Goal: Task Accomplishment & Management: Use online tool/utility

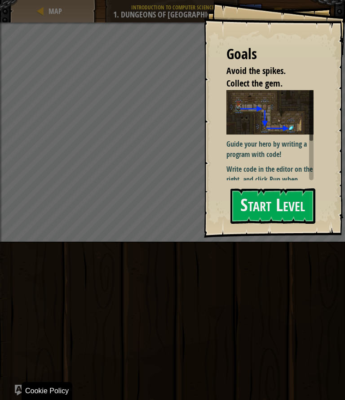
click at [276, 201] on button "Start Level" at bounding box center [272, 206] width 85 height 35
click at [278, 202] on button "Start Level" at bounding box center [272, 206] width 85 height 35
click at [282, 202] on button "Start Level" at bounding box center [272, 206] width 85 height 35
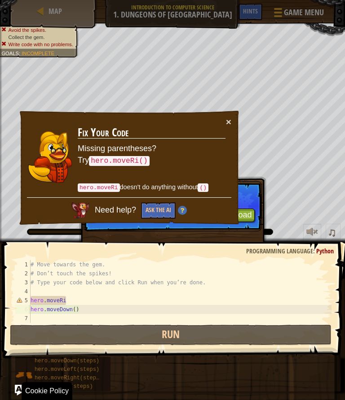
click at [226, 124] on button "×" at bounding box center [228, 122] width 5 height 9
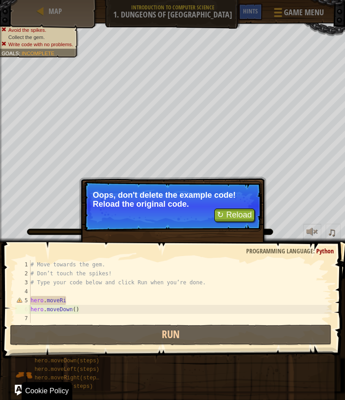
click at [228, 214] on button "↻ Reload" at bounding box center [234, 215] width 40 height 13
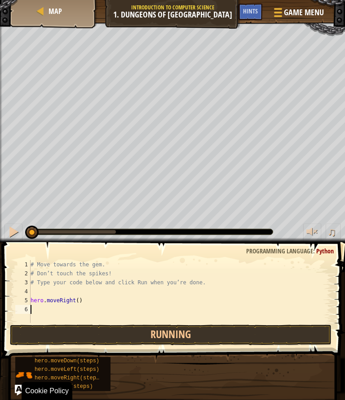
click at [226, 274] on button "↻ Reload" at bounding box center [234, 280] width 40 height 13
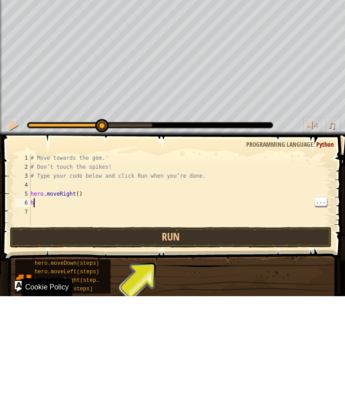
click at [235, 260] on div "# Move towards the gem. # Don’t touch the spikes! # Type your code below and cl…" at bounding box center [180, 305] width 303 height 90
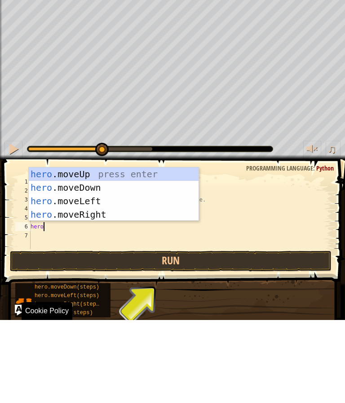
type textarea "abcde fg"
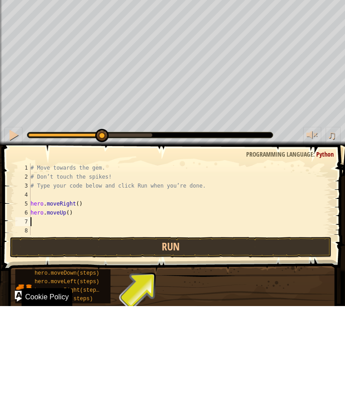
click at [173, 334] on button "Run" at bounding box center [170, 344] width 321 height 21
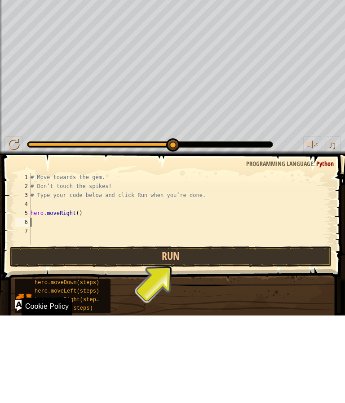
click at [175, 334] on button "Run" at bounding box center [170, 344] width 321 height 21
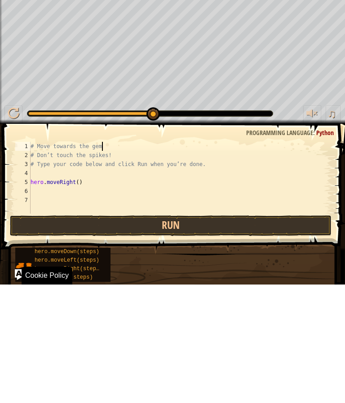
click at [140, 366] on div "hero.moveDown(steps) hero.moveLeft(steps) hero.moveRight(steps) hero.moveUp(ste…" at bounding box center [177, 383] width 324 height 35
click at [128, 366] on div "hero.moveDown(steps) hero.moveLeft(steps) hero.moveRight(steps) hero.moveUp(ste…" at bounding box center [177, 383] width 324 height 35
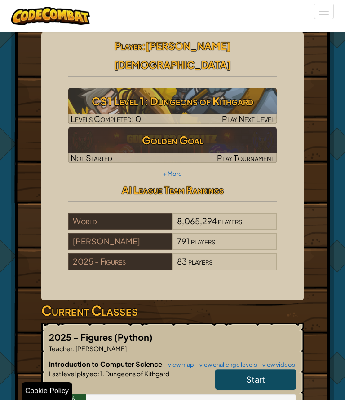
click at [261, 374] on span "Start" at bounding box center [255, 379] width 19 height 10
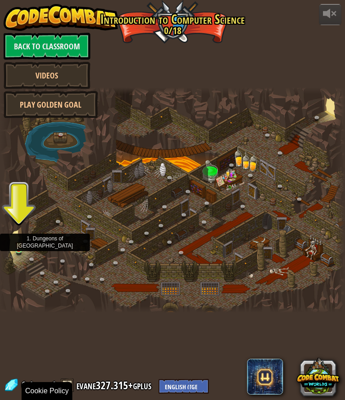
click at [17, 248] on img at bounding box center [18, 245] width 7 height 12
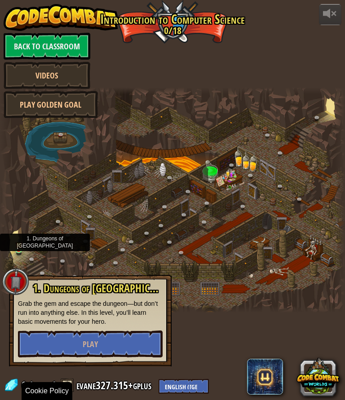
click at [48, 343] on button "Play" at bounding box center [90, 344] width 145 height 27
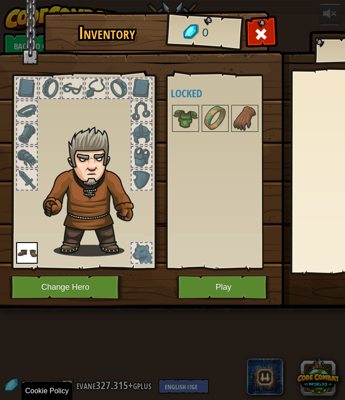
click at [249, 286] on button "Play" at bounding box center [223, 287] width 94 height 25
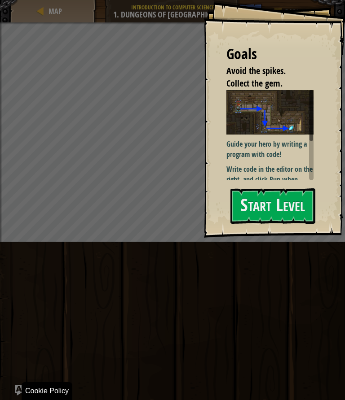
click at [288, 210] on button "Start Level" at bounding box center [272, 206] width 85 height 35
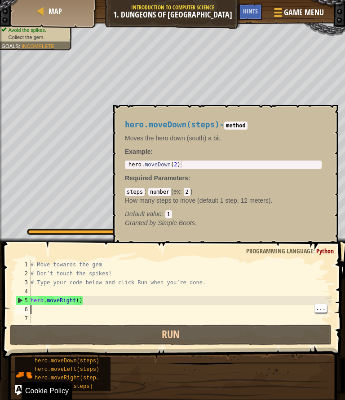
click at [96, 360] on span "hero.moveDown(steps)" at bounding box center [67, 361] width 65 height 6
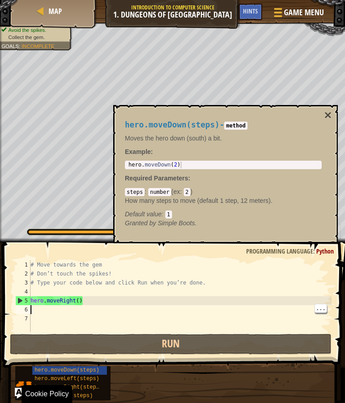
click at [325, 120] on button "×" at bounding box center [327, 115] width 7 height 13
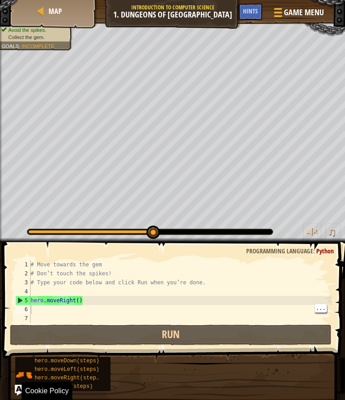
click at [94, 311] on div "# Move towards the gem # Don’t touch the spikes! # Type your code below and cli…" at bounding box center [180, 300] width 303 height 81
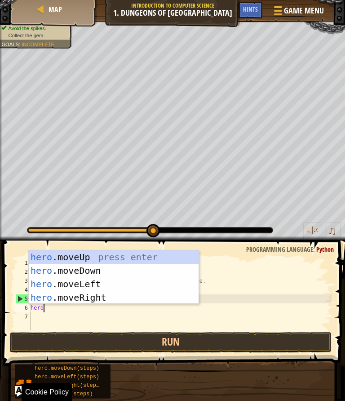
scroll to position [9, 22]
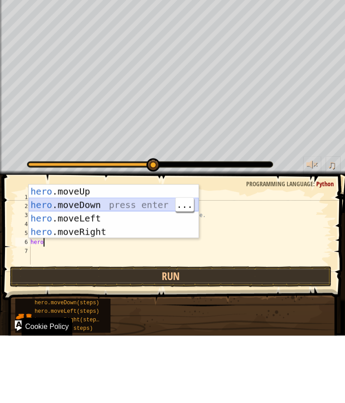
click at [151, 252] on div "hero .moveUp press enter hero .moveDown press enter hero .moveLeft press enter …" at bounding box center [114, 292] width 170 height 81
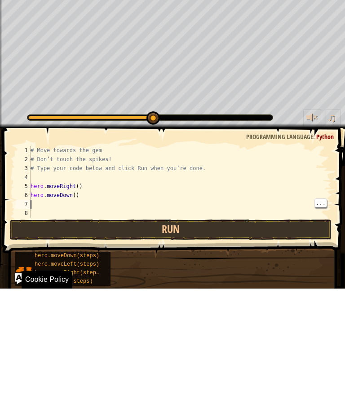
click at [224, 334] on button "Run" at bounding box center [170, 344] width 321 height 21
click at [186, 334] on button "Run" at bounding box center [170, 344] width 321 height 21
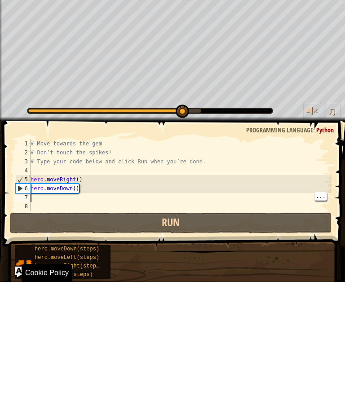
click at [39, 260] on div "# Move towards the gem # Don’t touch the spikes! # Type your code below and cli…" at bounding box center [180, 305] width 303 height 90
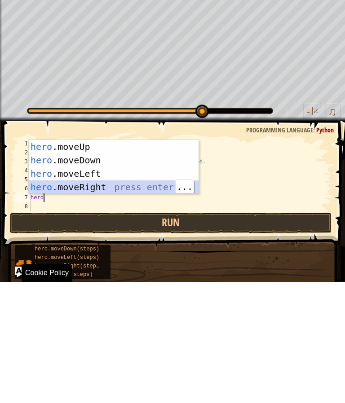
click at [41, 261] on div "hero .moveUp press enter hero .moveDown press enter hero .moveLeft press enter …" at bounding box center [114, 301] width 170 height 81
type textarea "abcde fg"
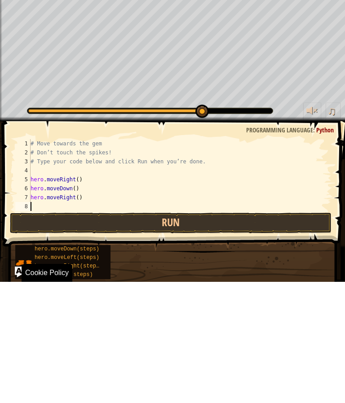
click at [171, 334] on button "Run" at bounding box center [170, 344] width 321 height 21
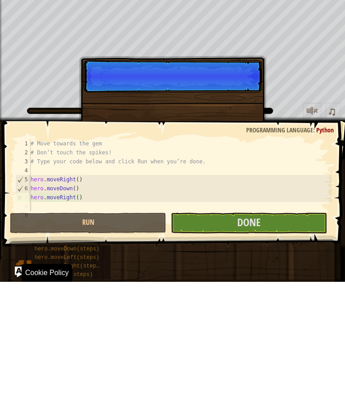
click at [262, 334] on button "Done" at bounding box center [249, 344] width 156 height 21
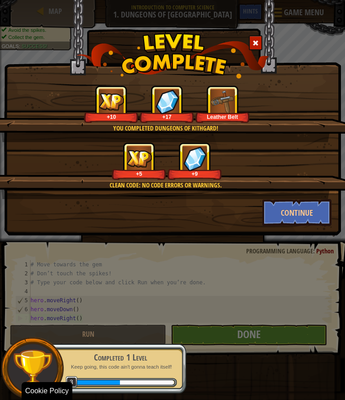
click at [300, 223] on button "Continue" at bounding box center [297, 212] width 70 height 27
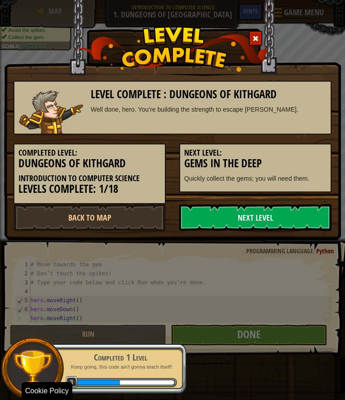
click at [308, 213] on link "Next Level" at bounding box center [255, 217] width 152 height 27
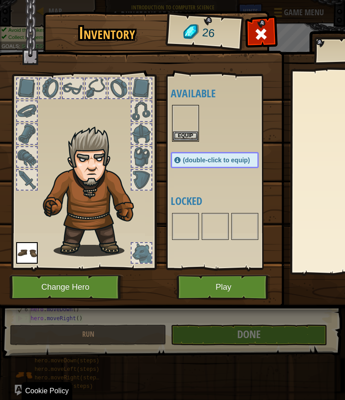
click at [244, 278] on button "Play" at bounding box center [223, 287] width 94 height 25
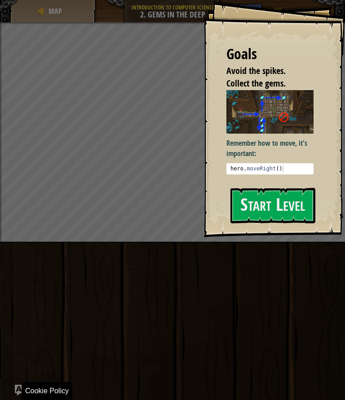
click at [282, 215] on button "Start Level" at bounding box center [272, 205] width 85 height 35
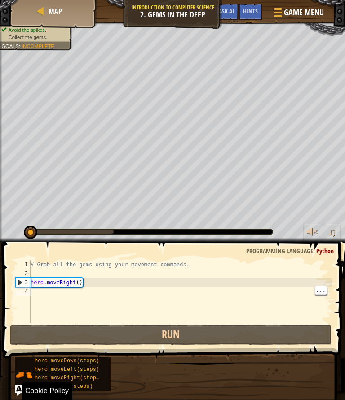
click at [36, 294] on div "# Grab all the gems using your movement commands. hero . moveRight ( )" at bounding box center [180, 300] width 303 height 81
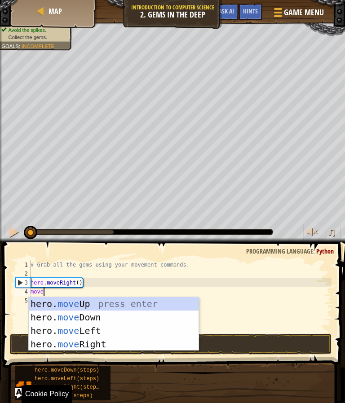
scroll to position [9, 19]
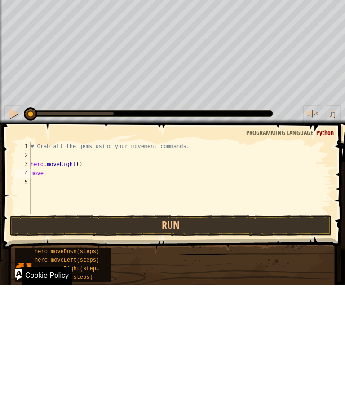
click at [257, 260] on div "# Grab all the gems using your movement commands. hero . moveRight ( ) move" at bounding box center [180, 305] width 303 height 90
click at [255, 260] on div "# Grab all the gems using your movement commands. hero . moveRight ( ) move" at bounding box center [180, 305] width 303 height 90
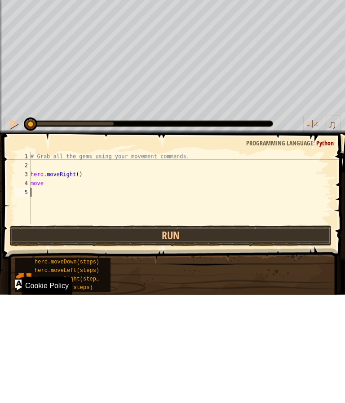
click at [246, 260] on div "# Grab all the gems using your movement commands. hero . moveRight ( ) move" at bounding box center [180, 305] width 303 height 90
click at [245, 260] on div "# Grab all the gems using your movement commands. hero . moveRight ( ) move" at bounding box center [180, 305] width 303 height 90
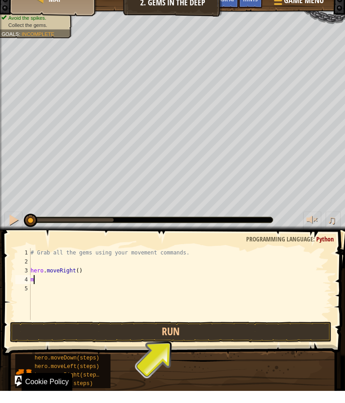
scroll to position [1, 0]
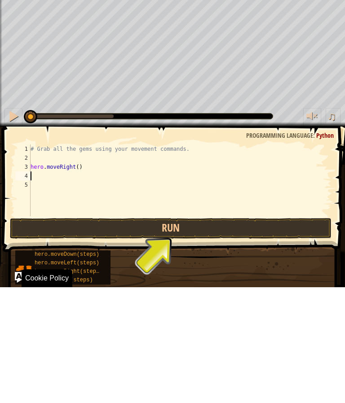
click at [242, 334] on button "Run" at bounding box center [170, 344] width 321 height 21
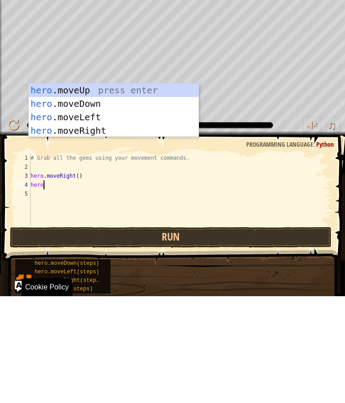
scroll to position [9, 22]
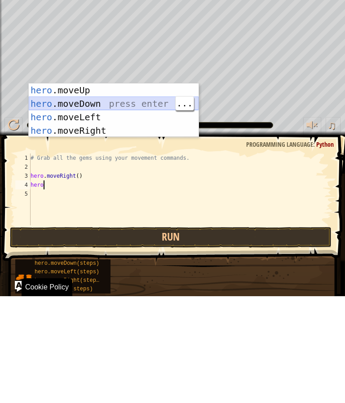
click at [84, 190] on div "hero .moveUp press enter hero .moveDown press enter hero .moveLeft press enter …" at bounding box center [114, 230] width 170 height 81
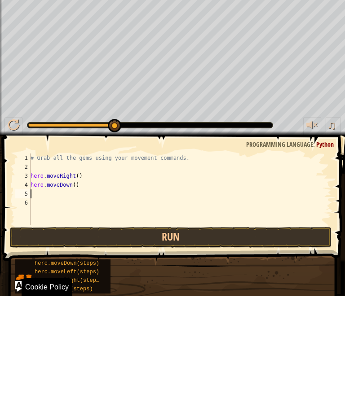
click at [209, 334] on button "Run" at bounding box center [170, 344] width 321 height 21
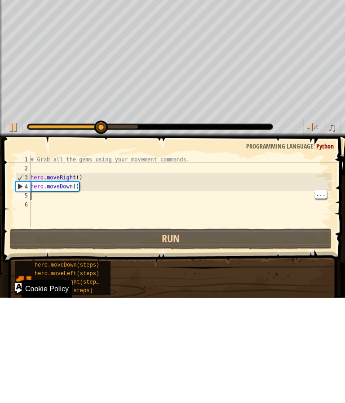
click at [40, 260] on div "# Grab all the gems using your movement commands. hero . moveRight ( ) hero . m…" at bounding box center [180, 305] width 303 height 90
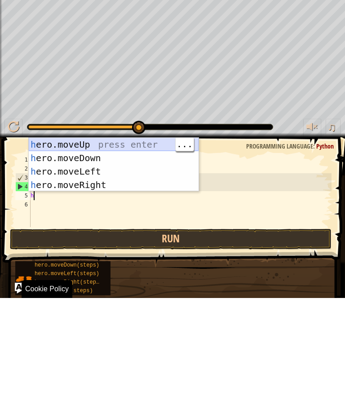
click at [117, 243] on div "h ero.moveUp press enter h ero.moveDown press enter h ero.moveLeft press enter …" at bounding box center [114, 283] width 170 height 81
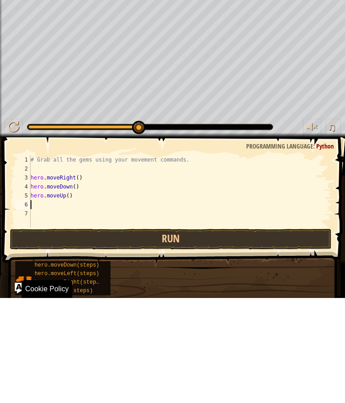
click at [187, 334] on button "Run" at bounding box center [170, 344] width 321 height 21
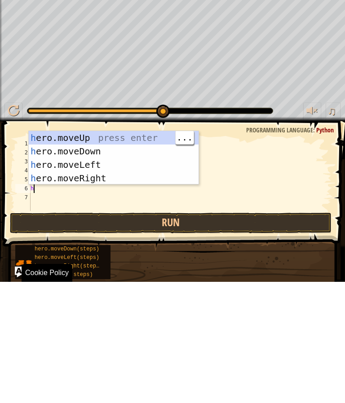
click at [107, 252] on div "h ero.moveUp press enter h ero.moveDown press enter h ero.moveLeft press enter …" at bounding box center [114, 292] width 170 height 81
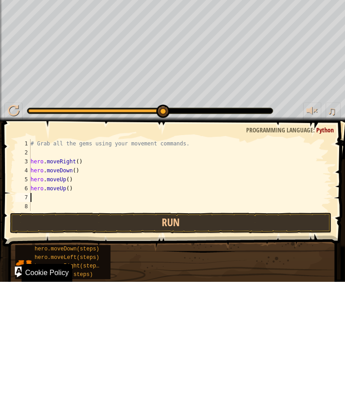
click at [158, 334] on button "Run" at bounding box center [170, 344] width 321 height 21
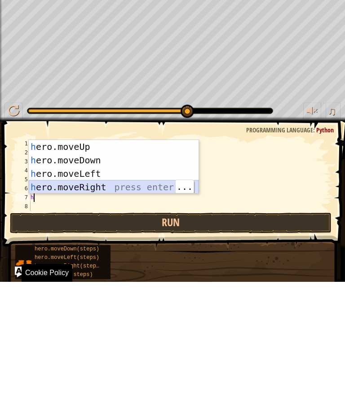
click at [129, 261] on div "h ero.moveUp press enter h ero.moveDown press enter h ero.moveLeft press enter …" at bounding box center [114, 301] width 170 height 81
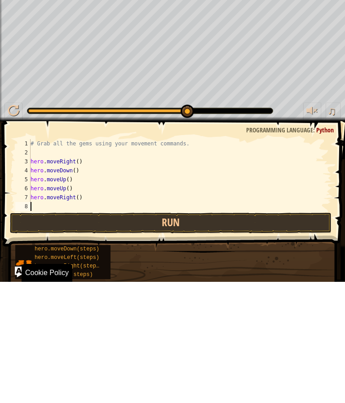
click at [253, 334] on button "Run" at bounding box center [170, 344] width 321 height 21
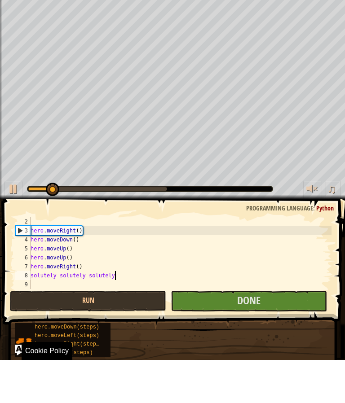
scroll to position [9, 35]
click at [288, 216] on div "♫" at bounding box center [172, 229] width 345 height 27
type textarea "abcde fg"
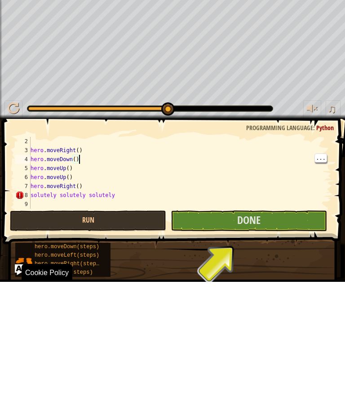
scroll to position [1, 0]
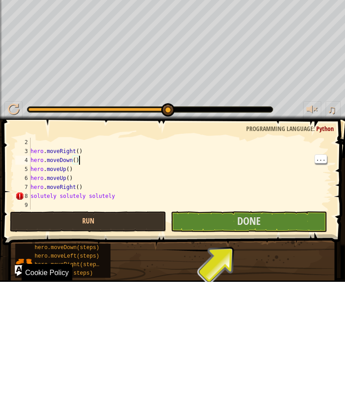
click at [260, 333] on button "Done" at bounding box center [249, 343] width 156 height 21
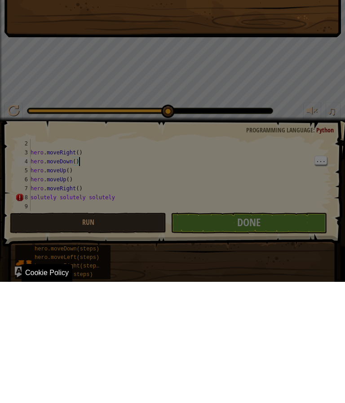
click at [276, 233] on div "You completed Gems in the Deep. +0 +0 Clean code: no code errors or warnings. +…" at bounding box center [172, 201] width 345 height 403
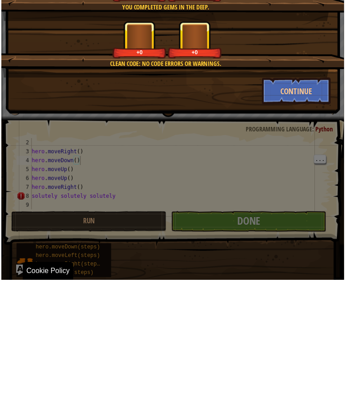
scroll to position [0, 0]
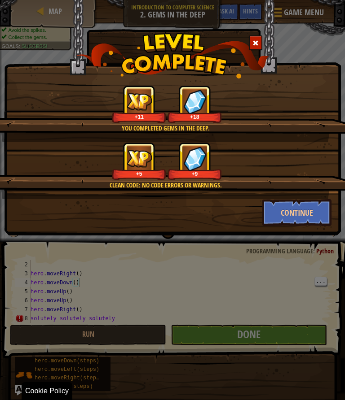
click at [289, 207] on button "Continue" at bounding box center [297, 212] width 70 height 27
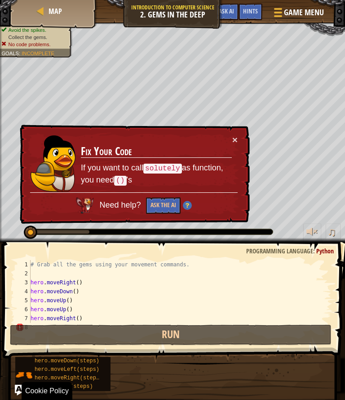
click at [237, 140] on button "×" at bounding box center [234, 139] width 5 height 9
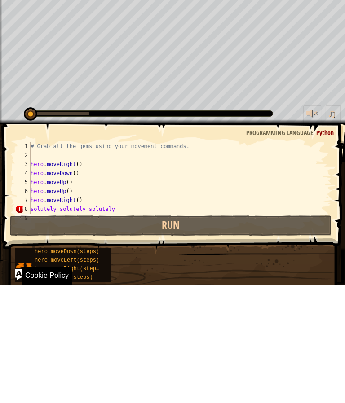
click at [58, 334] on button "Run" at bounding box center [170, 344] width 321 height 21
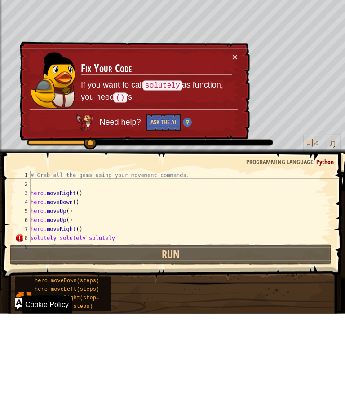
click at [251, 334] on button "Run" at bounding box center [170, 344] width 321 height 21
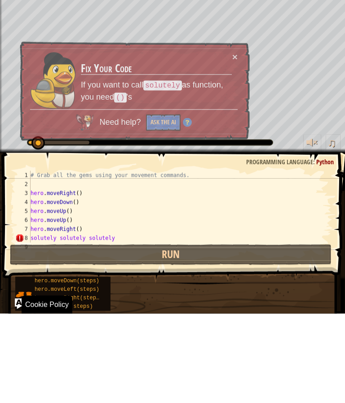
click at [172, 260] on div "# Grab all the gems using your movement commands. hero . moveRight ( ) hero . m…" at bounding box center [180, 305] width 303 height 90
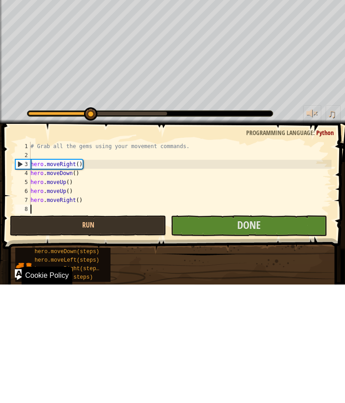
click at [244, 336] on span "Done" at bounding box center [248, 343] width 23 height 14
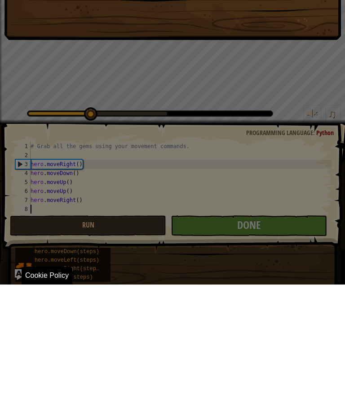
click at [258, 224] on div "You completed Gems in the Deep. +0 +0 Clean code: no code errors or warnings. +…" at bounding box center [172, 201] width 345 height 403
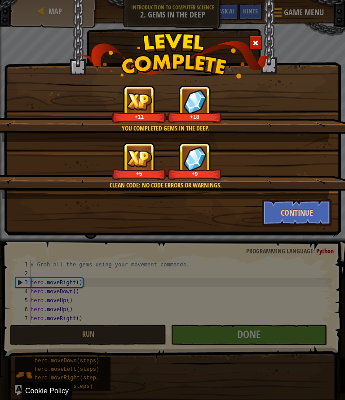
click at [305, 220] on button "Continue" at bounding box center [297, 212] width 70 height 27
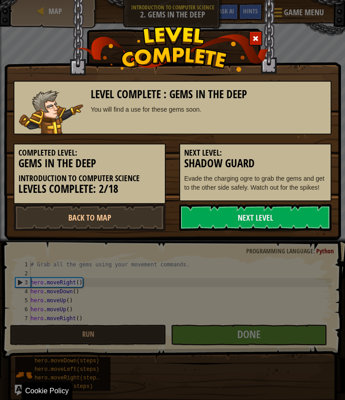
click at [313, 208] on link "Next Level" at bounding box center [255, 217] width 152 height 27
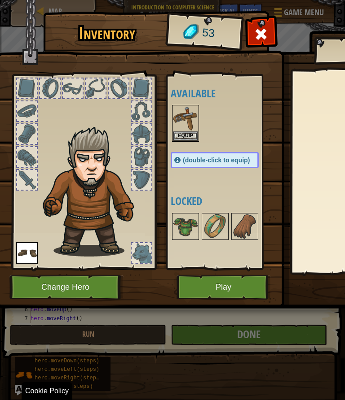
click at [222, 290] on button "Play" at bounding box center [223, 287] width 94 height 25
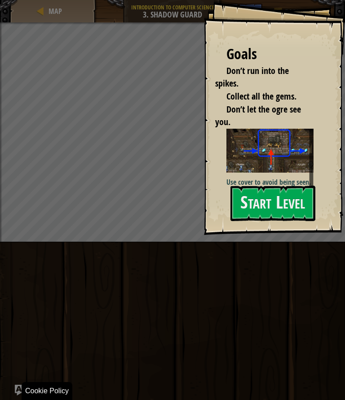
click at [281, 206] on button "Start Level" at bounding box center [272, 203] width 85 height 35
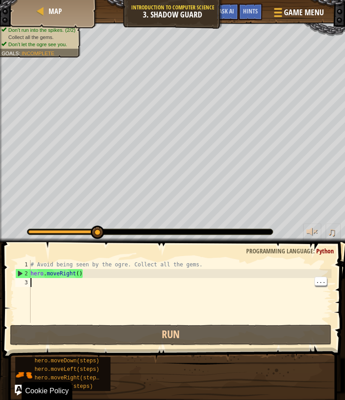
click at [34, 282] on div "# Avoid being seen by the ogre. Collect all the gems. hero . moveRight ( )" at bounding box center [180, 300] width 303 height 81
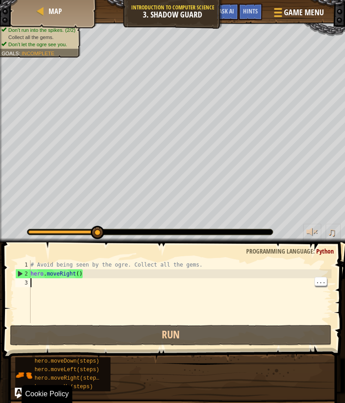
click at [26, 282] on div "3" at bounding box center [22, 282] width 15 height 9
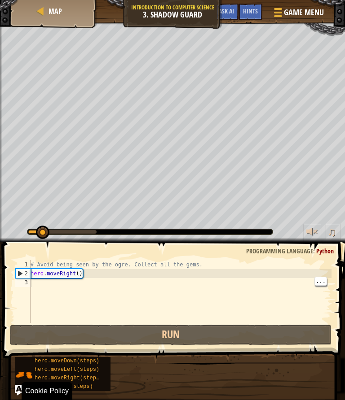
click at [31, 283] on div "# Avoid being seen by the ogre. Collect all the gems. hero . moveRight ( )" at bounding box center [180, 300] width 303 height 81
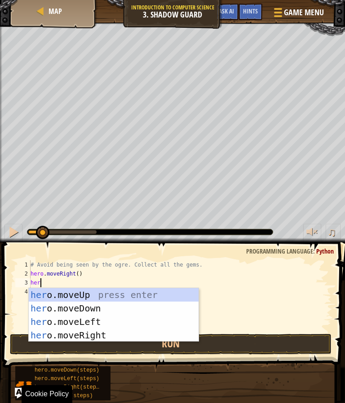
scroll to position [9, 19]
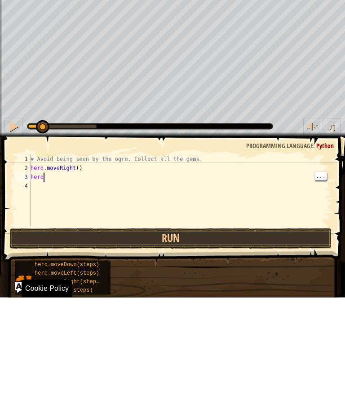
click at [79, 334] on button "Run" at bounding box center [170, 344] width 321 height 21
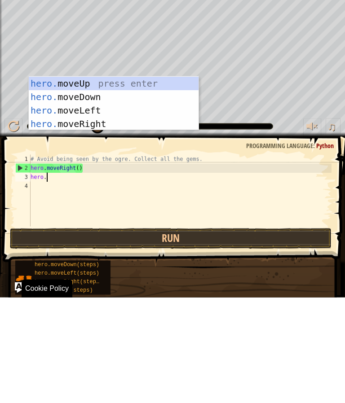
scroll to position [9, 12]
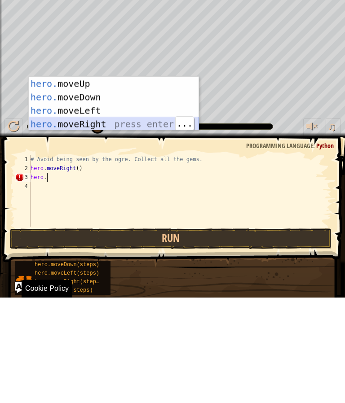
click at [144, 182] on div "hero. moveUp press enter hero. moveDown press enter hero. moveLeft press enter …" at bounding box center [114, 222] width 170 height 81
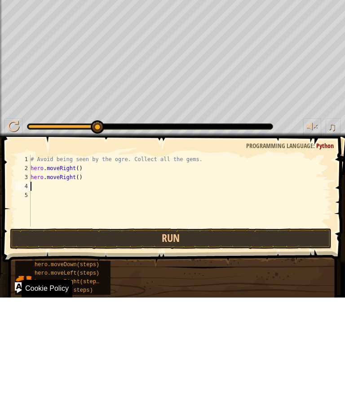
click at [162, 334] on button "Run" at bounding box center [170, 344] width 321 height 21
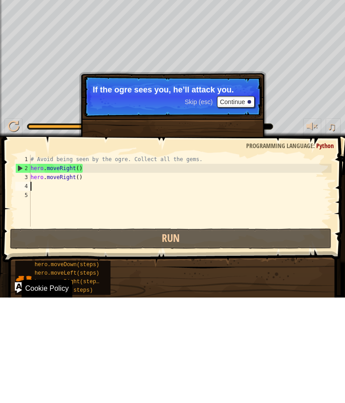
click at [237, 202] on button "Continue" at bounding box center [235, 208] width 37 height 12
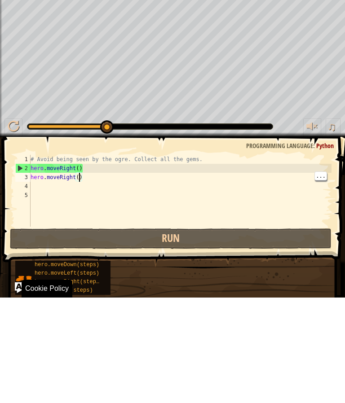
click at [79, 260] on div "# Avoid being seen by the ogre. Collect all the gems. hero . moveRight ( ) hero…" at bounding box center [180, 305] width 303 height 90
click at [83, 260] on div "# Avoid being seen by the ogre. Collect all the gems. hero . moveRight ( ) hero…" at bounding box center [180, 305] width 303 height 90
click at [85, 260] on div "# Avoid being seen by the ogre. Collect all the gems. hero . moveRight ( ) hero…" at bounding box center [180, 305] width 303 height 90
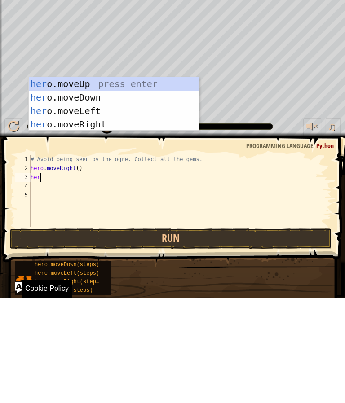
scroll to position [9, 15]
click at [95, 183] on div "hero .moveUp press enter hero .moveDown press enter hero .moveLeft press enter …" at bounding box center [114, 223] width 170 height 81
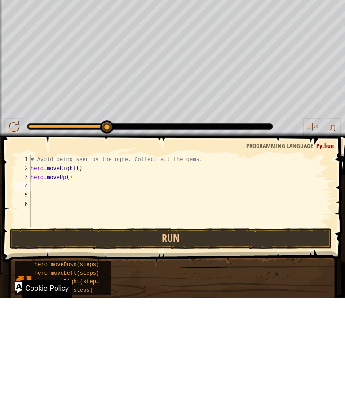
click at [187, 334] on button "Run" at bounding box center [170, 344] width 321 height 21
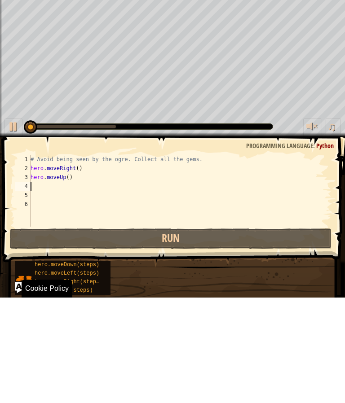
click at [178, 334] on button "Run" at bounding box center [170, 344] width 321 height 21
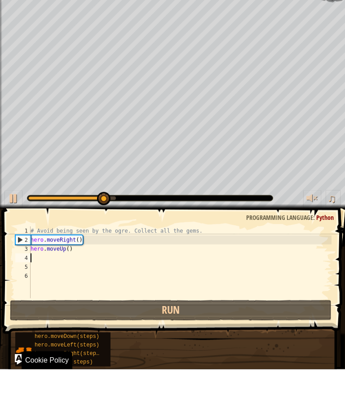
click at [261, 222] on span at bounding box center [174, 292] width 349 height 152
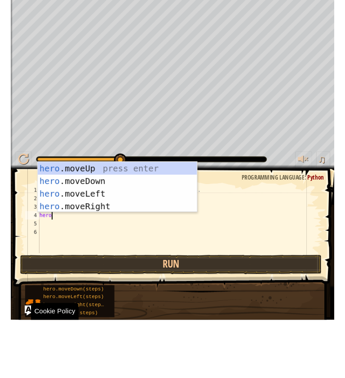
scroll to position [9, 12]
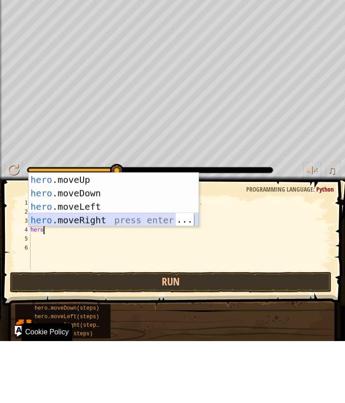
click at [146, 235] on div "hero .moveUp press enter hero .moveDown press enter hero .moveLeft press enter …" at bounding box center [114, 275] width 170 height 81
type textarea "abcde fg"
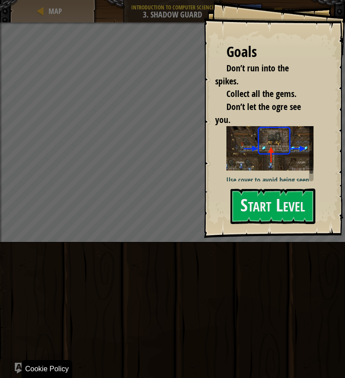
click at [287, 206] on button "Start Level" at bounding box center [272, 206] width 85 height 35
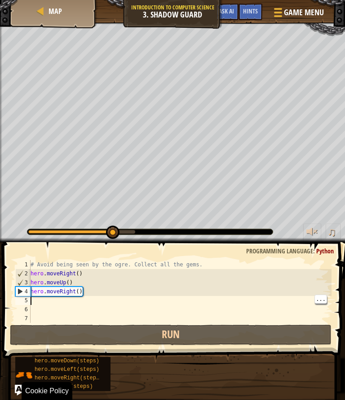
click at [36, 303] on div "# Avoid being seen by the ogre. Collect all the gems. hero . moveRight ( ) hero…" at bounding box center [180, 300] width 303 height 81
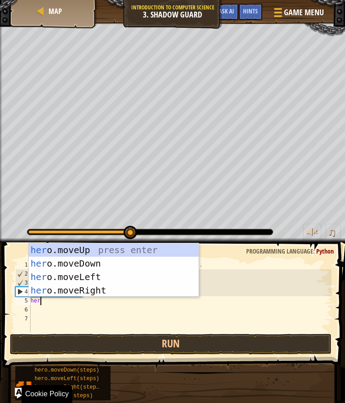
scroll to position [9, 22]
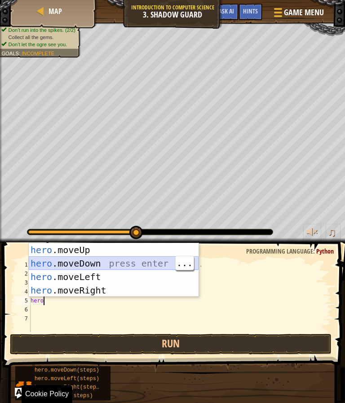
click at [71, 258] on div "hero .moveUp press enter hero .moveDown press enter hero .moveLeft press enter …" at bounding box center [114, 283] width 170 height 81
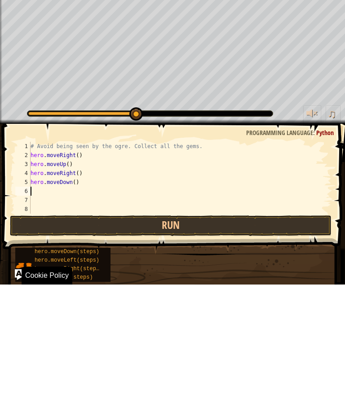
click at [196, 334] on button "Run" at bounding box center [170, 344] width 321 height 21
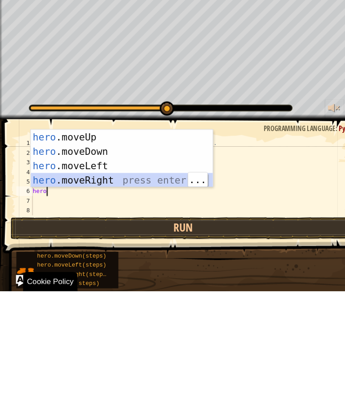
click at [124, 252] on div "hero .moveUp press enter hero .moveDown press enter hero .moveLeft press enter …" at bounding box center [114, 292] width 170 height 81
type textarea "abcde fg"
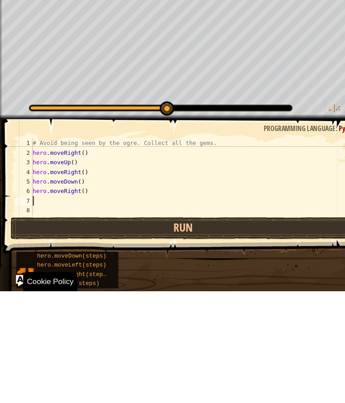
click at [167, 334] on button "Run" at bounding box center [170, 344] width 321 height 21
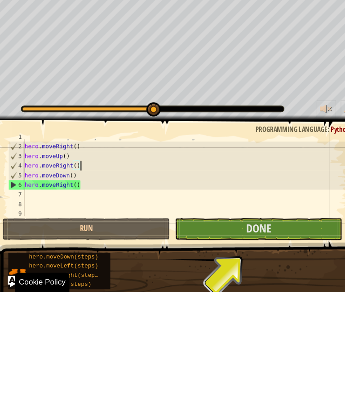
scroll to position [7, 0]
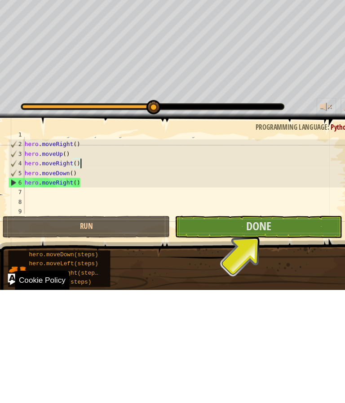
click at [290, 334] on button "Done" at bounding box center [249, 344] width 156 height 21
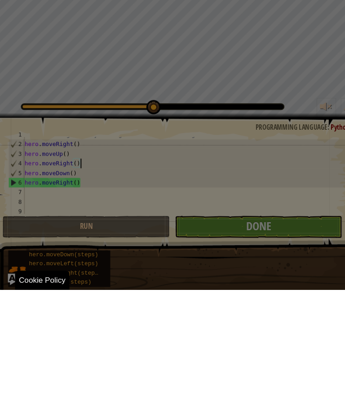
click at [0, 0] on div at bounding box center [0, 0] width 0 height 0
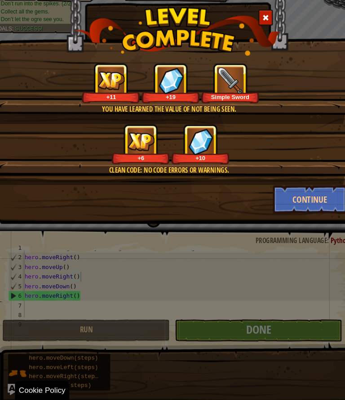
click at [286, 199] on button "Continue" at bounding box center [297, 212] width 70 height 27
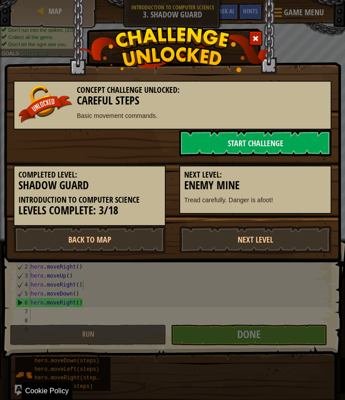
click at [260, 137] on link "Start Challenge" at bounding box center [255, 143] width 152 height 27
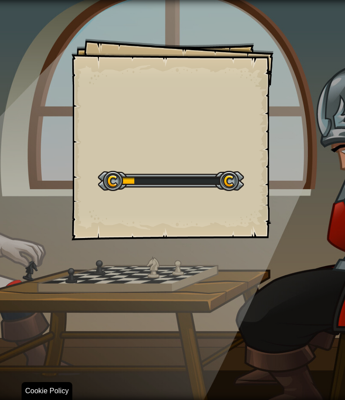
click at [244, 150] on div "Goals Start Level Error loading from server. Try refreshing the page. You'll ne…" at bounding box center [172, 140] width 202 height 202
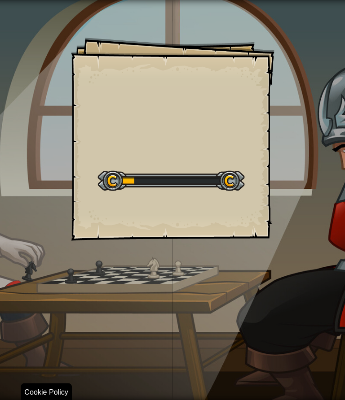
click at [82, 199] on div "Goals Start Level Error loading from server. Try refreshing the page. You'll ne…" at bounding box center [172, 140] width 202 height 202
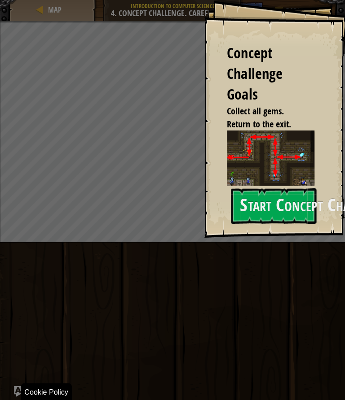
click at [274, 195] on button "Start Concept Challenge" at bounding box center [272, 206] width 85 height 35
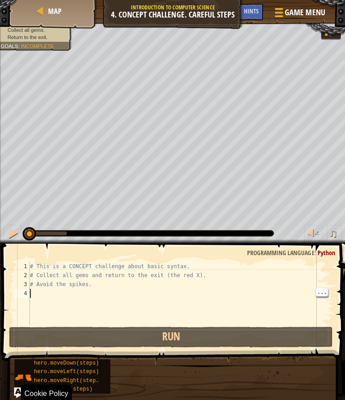
click at [30, 294] on div "# This is a CONCEPT challenge about basic syntax. # Collect all gems and return…" at bounding box center [180, 300] width 303 height 81
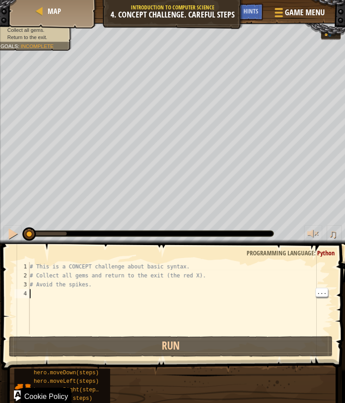
scroll to position [9, 12]
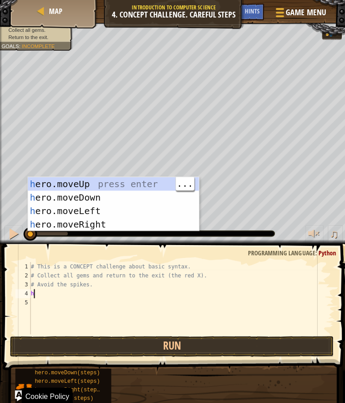
click at [121, 183] on div "h ero.moveUp press enter h ero.moveDown press enter h ero.moveLeft press enter …" at bounding box center [113, 216] width 170 height 81
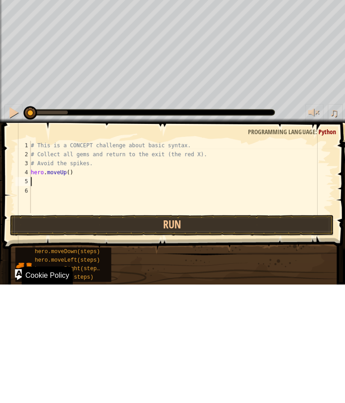
click at [219, 334] on button "Run" at bounding box center [170, 344] width 321 height 21
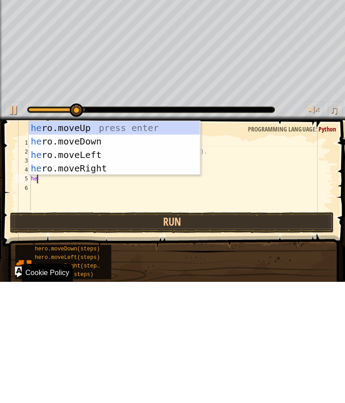
scroll to position [9, 15]
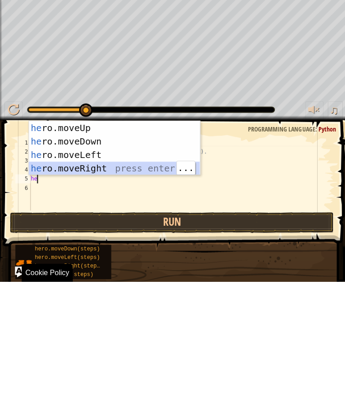
click at [75, 243] on div "he ro.moveUp press enter he ro.moveDown press enter he ro.moveLeft press enter …" at bounding box center [114, 283] width 170 height 81
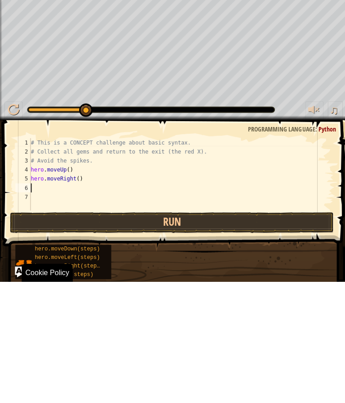
click at [268, 334] on button "Run" at bounding box center [170, 344] width 321 height 21
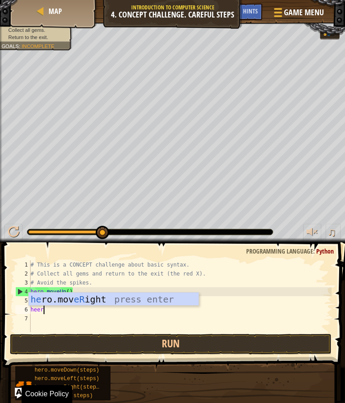
scroll to position [9, 22]
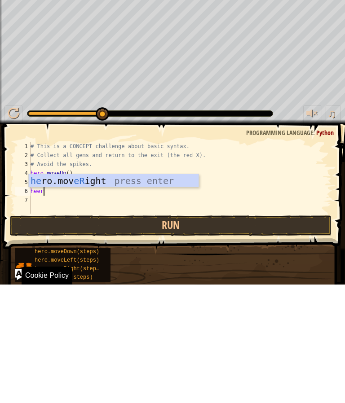
click at [93, 293] on div "he ro.mov eR ight press enter" at bounding box center [114, 313] width 170 height 40
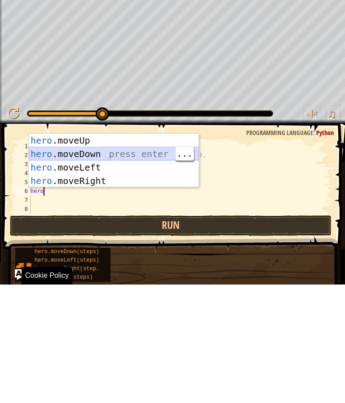
click at [122, 252] on div "hero .moveUp press enter hero .moveDown press enter hero .moveLeft press enter …" at bounding box center [114, 292] width 170 height 81
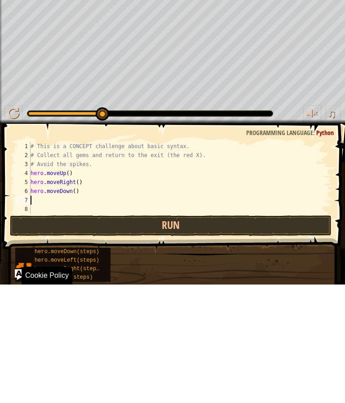
click at [233, 334] on button "Run" at bounding box center [170, 344] width 321 height 21
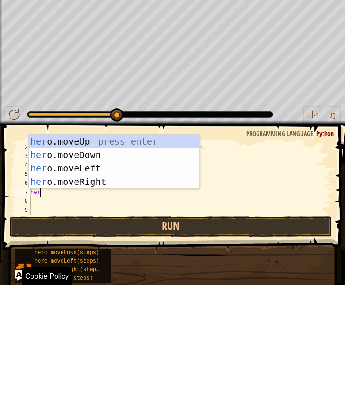
scroll to position [9, 19]
click at [56, 252] on div "hero .moveUp press enter hero .moveDown press enter hero .moveLeft press enter …" at bounding box center [114, 292] width 170 height 81
type textarea "abcde fg"
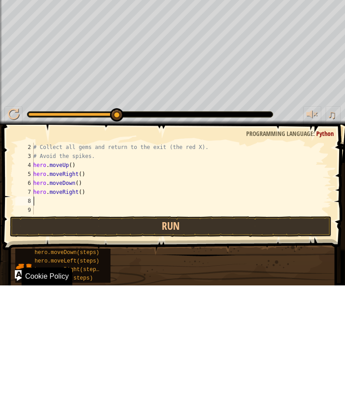
click at [230, 334] on button "Run" at bounding box center [170, 344] width 321 height 21
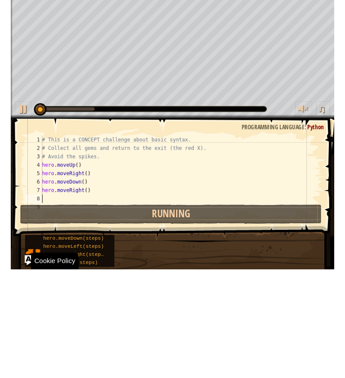
scroll to position [0, 0]
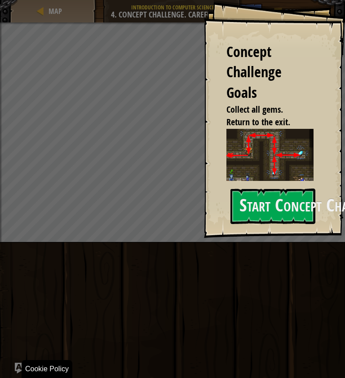
click at [288, 208] on button "Start Concept Challenge" at bounding box center [272, 206] width 85 height 35
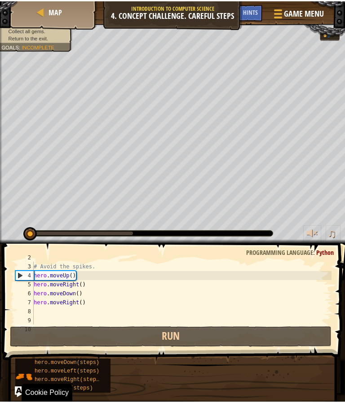
scroll to position [27, 0]
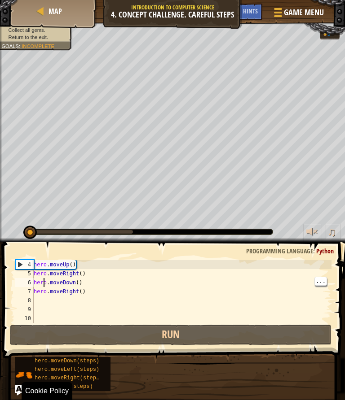
click at [42, 285] on div "hero . moveUp ( ) hero . moveRight ( ) hero . moveDown ( ) hero . moveRight ( )" at bounding box center [181, 300] width 299 height 81
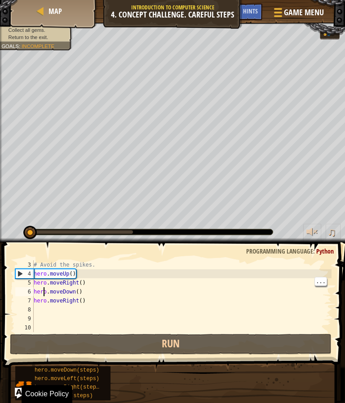
scroll to position [18, 0]
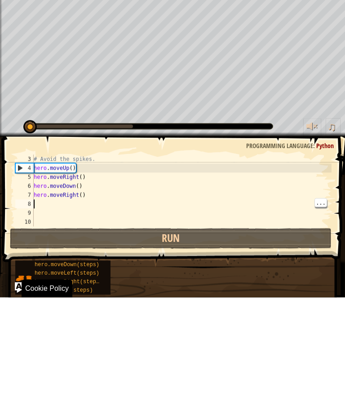
click at [39, 260] on div "# Avoid the spikes. hero . moveUp ( ) hero . moveRight ( ) hero . moveDown ( ) …" at bounding box center [181, 305] width 299 height 90
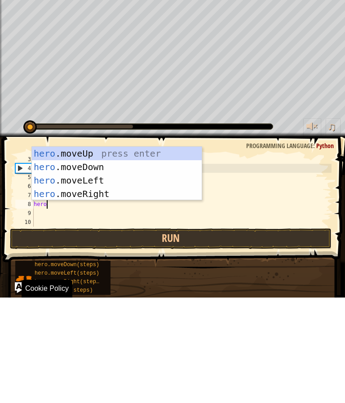
scroll to position [9, 22]
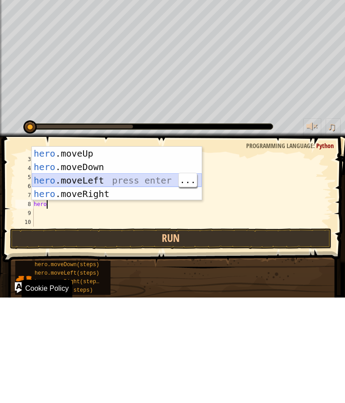
click at [142, 252] on div "hero .moveUp press enter hero .moveDown press enter hero .moveLeft press enter …" at bounding box center [117, 292] width 170 height 81
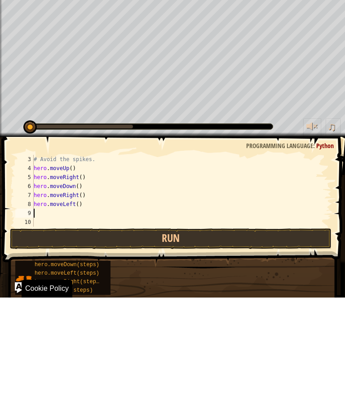
click at [175, 334] on button "Run" at bounding box center [170, 344] width 321 height 21
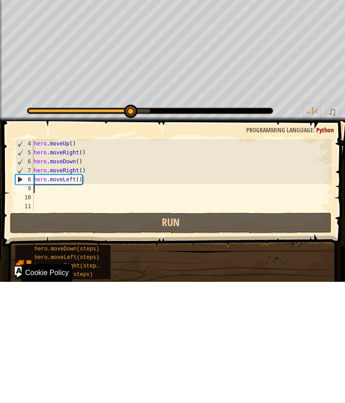
scroll to position [27, 0]
click at [48, 260] on div "hero . moveUp ( ) hero . moveRight ( ) hero . moveDown ( ) hero . moveRight ( )…" at bounding box center [181, 305] width 299 height 90
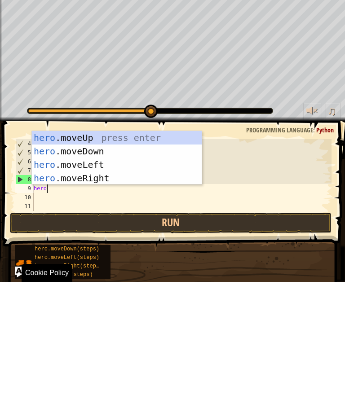
scroll to position [9, 22]
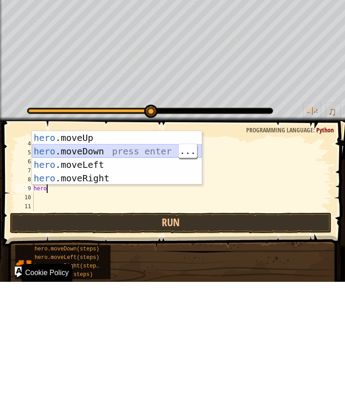
click at [109, 252] on div "hero .moveUp press enter hero .moveDown press enter hero .moveLeft press enter …" at bounding box center [117, 292] width 170 height 81
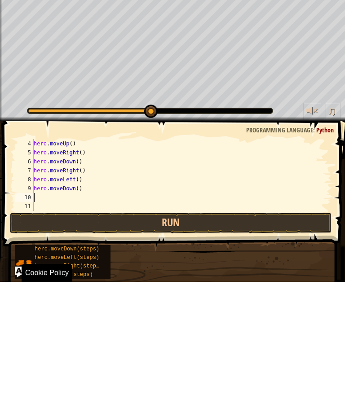
click at [224, 334] on button "Run" at bounding box center [170, 344] width 321 height 21
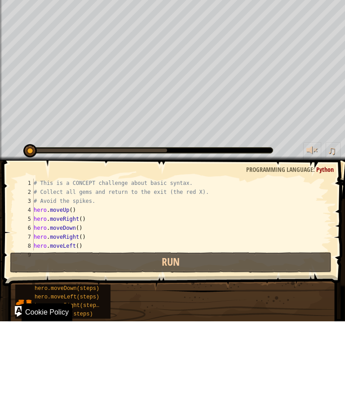
scroll to position [0, 0]
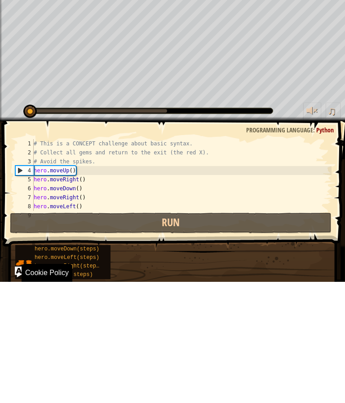
click at [235, 334] on button "Run" at bounding box center [170, 344] width 321 height 21
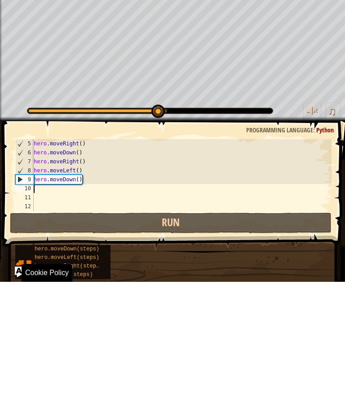
scroll to position [36, 0]
click at [48, 260] on div "hero . moveRight ( ) hero . moveDown ( ) hero . moveRight ( ) hero . moveLeft (…" at bounding box center [181, 305] width 299 height 90
click at [47, 260] on div "hero . moveRight ( ) hero . moveDown ( ) hero . moveRight ( ) hero . moveLeft (…" at bounding box center [181, 305] width 299 height 90
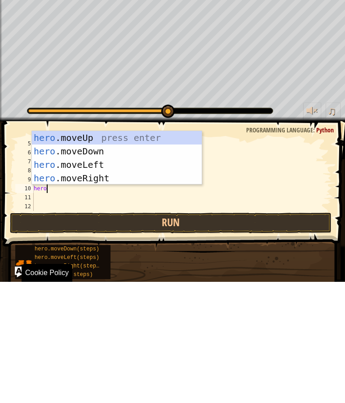
scroll to position [9, 12]
click at [117, 252] on div "hero .moveUp press enter hero .moveDown press enter hero .moveLeft press enter …" at bounding box center [117, 292] width 170 height 81
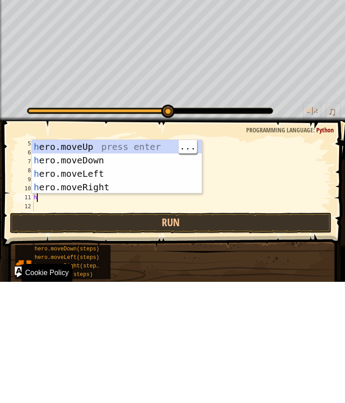
click at [117, 261] on div "h ero.moveUp press enter h ero.moveDown press enter h ero.moveLeft press enter …" at bounding box center [117, 301] width 170 height 81
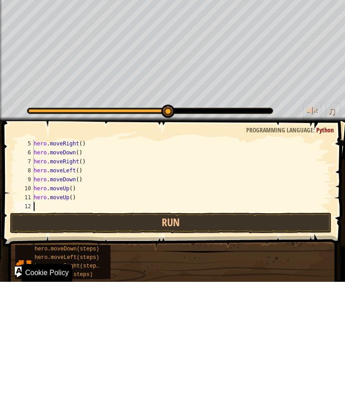
click at [132, 334] on button "Run" at bounding box center [170, 344] width 321 height 21
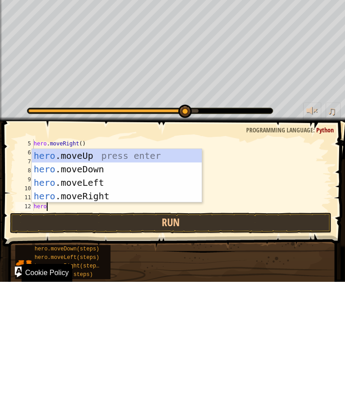
scroll to position [9, 15]
click at [62, 270] on div "hero .moveUp press enter hero .moveDown press enter hero .moveLeft press enter …" at bounding box center [117, 310] width 170 height 81
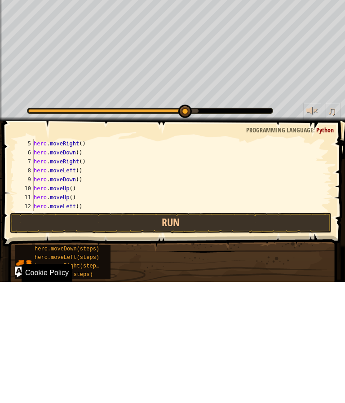
scroll to position [0, 0]
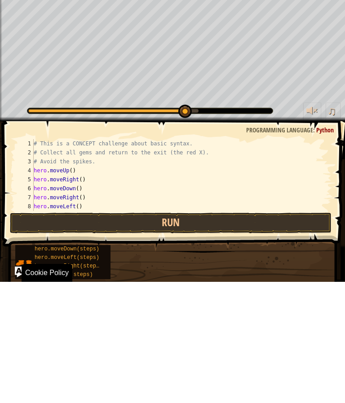
click at [194, 334] on button "Run" at bounding box center [170, 344] width 321 height 21
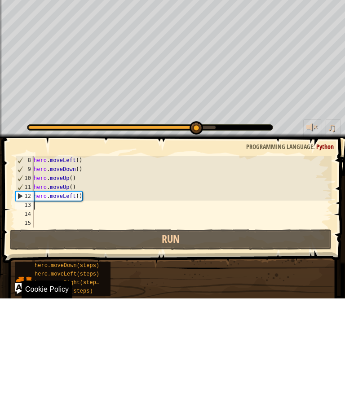
scroll to position [63, 0]
click at [70, 260] on div "hero . moveLeft ( ) hero . moveDown ( ) hero . moveUp ( ) hero . moveUp ( ) her…" at bounding box center [181, 305] width 299 height 90
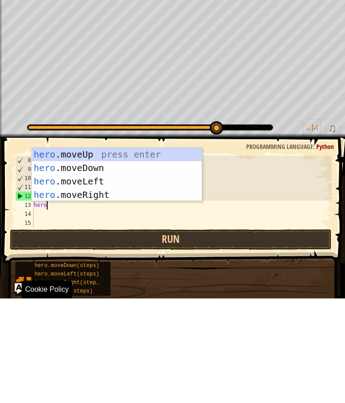
scroll to position [9, 22]
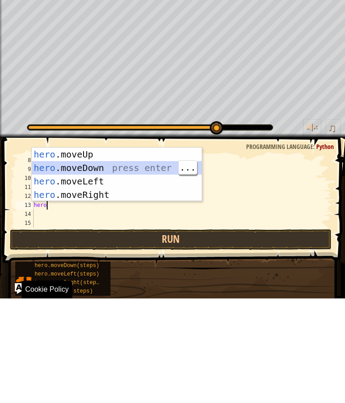
click at [161, 252] on div "hero .moveUp press enter hero .moveDown press enter hero .moveLeft press enter …" at bounding box center [117, 292] width 170 height 81
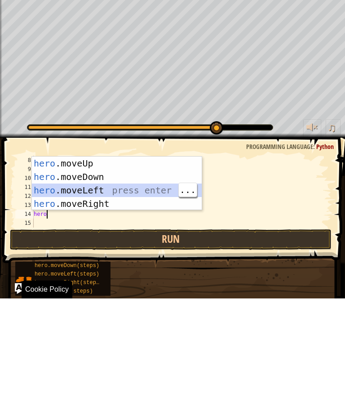
click at [119, 261] on div "hero .moveUp press enter hero .moveDown press enter hero .moveLeft press enter …" at bounding box center [117, 301] width 170 height 81
type textarea "abcde fg"
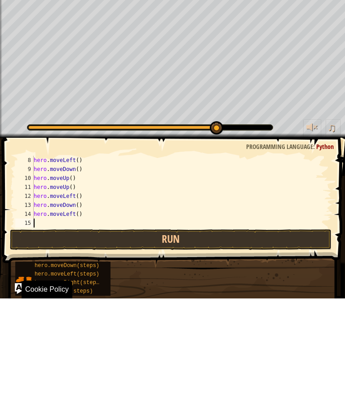
click at [192, 334] on button "Run" at bounding box center [170, 344] width 321 height 21
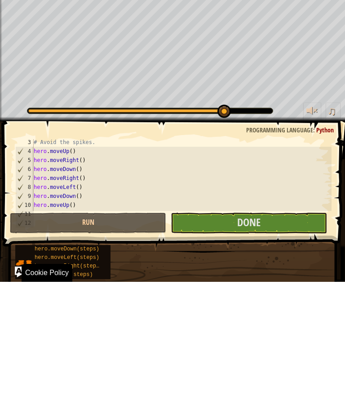
scroll to position [19, 0]
click at [216, 334] on button "Done" at bounding box center [249, 344] width 156 height 21
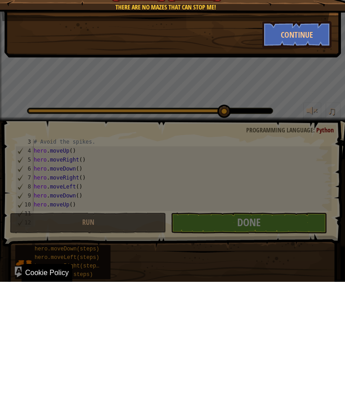
click at [287, 142] on button "Continue" at bounding box center [297, 155] width 70 height 27
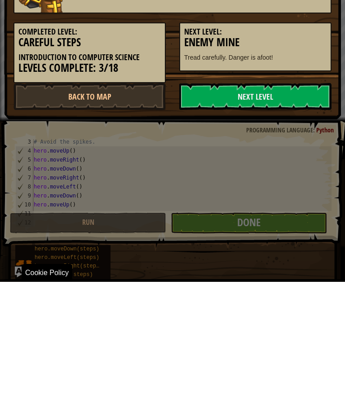
click at [298, 156] on h5 "Next Level:" at bounding box center [255, 153] width 142 height 9
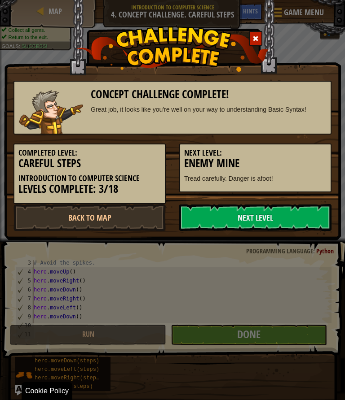
click at [241, 224] on link "Next Level" at bounding box center [255, 217] width 152 height 27
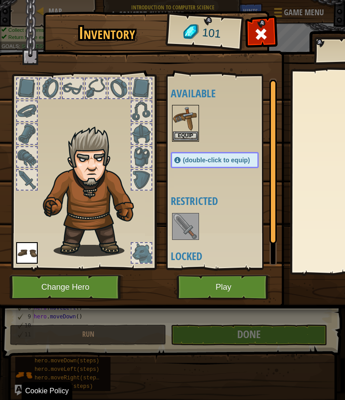
click at [234, 289] on button "Play" at bounding box center [223, 287] width 94 height 25
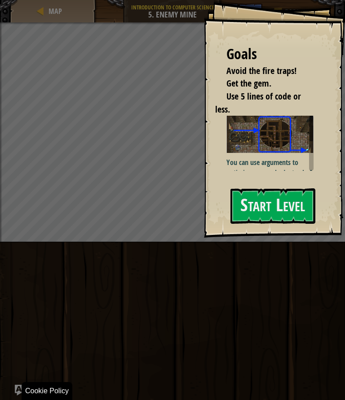
click at [281, 194] on button "Start Level" at bounding box center [272, 206] width 85 height 35
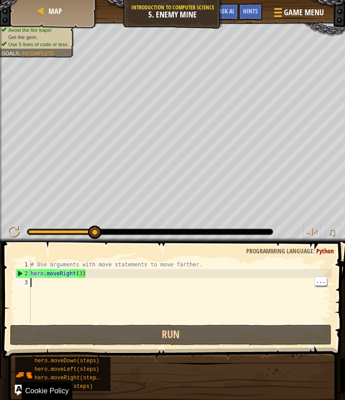
click at [35, 283] on div "# Use arguments with move statements to move farther. hero . moveRight ( 3 )" at bounding box center [180, 300] width 303 height 81
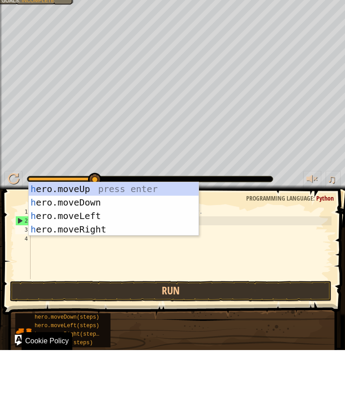
scroll to position [9, 12]
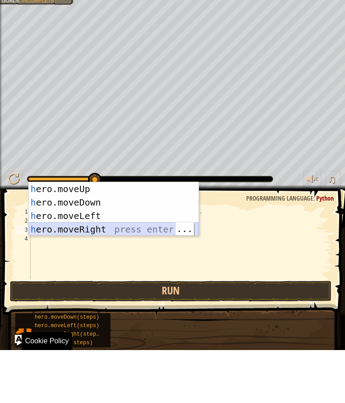
click at [105, 235] on div "h ero.moveUp press enter h ero.moveDown press enter h ero.moveLeft press enter …" at bounding box center [114, 275] width 170 height 81
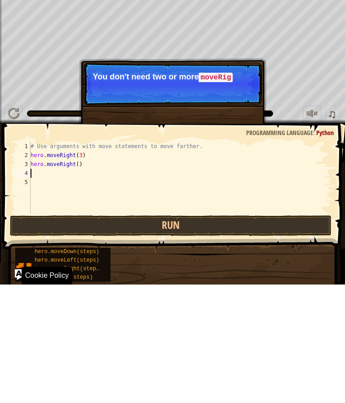
click at [188, 334] on button "Run" at bounding box center [170, 344] width 321 height 21
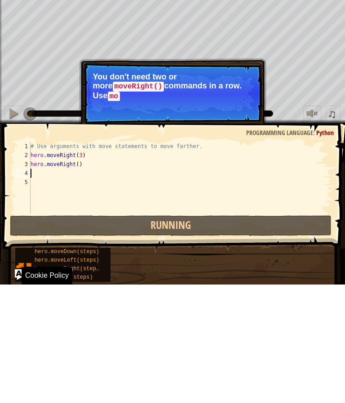
click at [197, 334] on button "Running" at bounding box center [170, 344] width 321 height 21
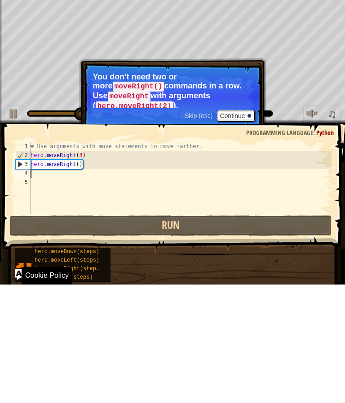
click at [222, 229] on button "Continue" at bounding box center [235, 235] width 37 height 12
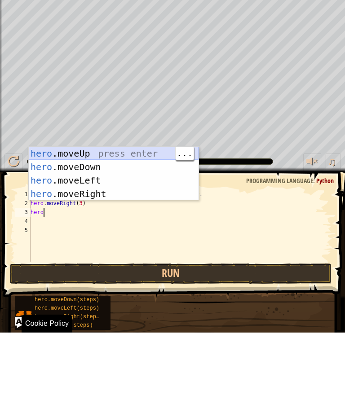
click at [154, 217] on div "hero .moveUp press enter hero .moveDown press enter hero .moveLeft press enter …" at bounding box center [114, 257] width 170 height 81
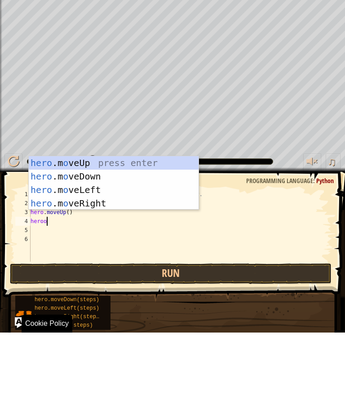
scroll to position [9, 25]
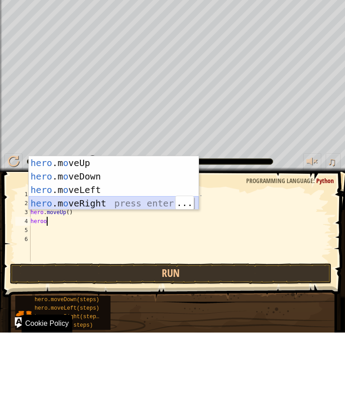
click at [67, 227] on div "hero .m o veUp press enter hero .m o veDown press enter hero .m o veLeft press …" at bounding box center [114, 267] width 170 height 81
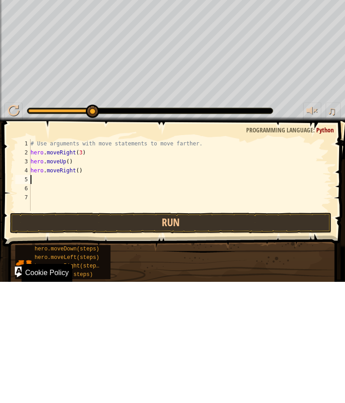
click at [193, 334] on button "Run" at bounding box center [170, 344] width 321 height 21
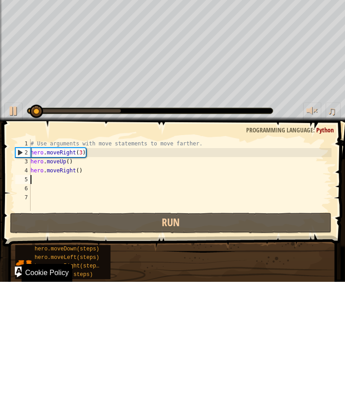
click at [239, 260] on div "# Use arguments with move statements to move farther. hero . moveRight ( 3 ) he…" at bounding box center [180, 305] width 303 height 90
click at [239, 334] on button "Run" at bounding box center [170, 344] width 321 height 21
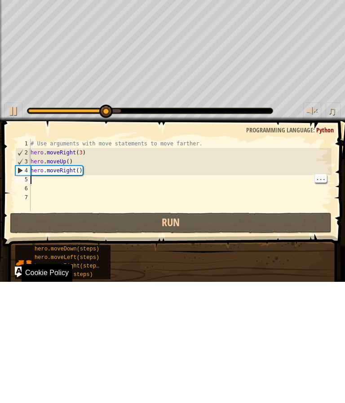
click at [54, 260] on div "# Use arguments with move statements to move farther. hero . moveRight ( 3 ) he…" at bounding box center [180, 305] width 303 height 90
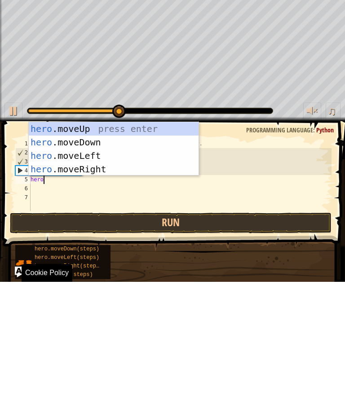
scroll to position [9, 22]
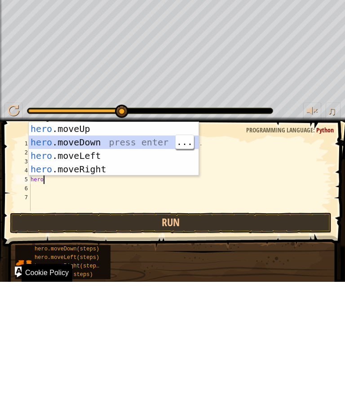
click at [156, 243] on div "hero .moveUp press enter hero .moveDown press enter hero .moveLeft press enter …" at bounding box center [114, 283] width 170 height 81
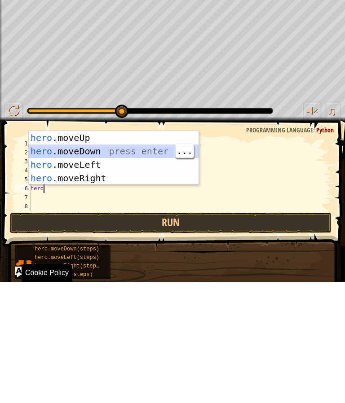
click at [135, 252] on div "hero .moveUp press enter hero .moveDown press enter hero .moveLeft press enter …" at bounding box center [114, 292] width 170 height 81
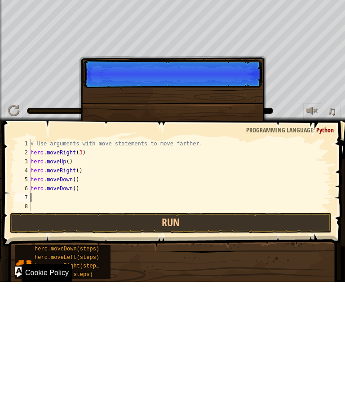
click at [193, 334] on button "Run" at bounding box center [170, 344] width 321 height 21
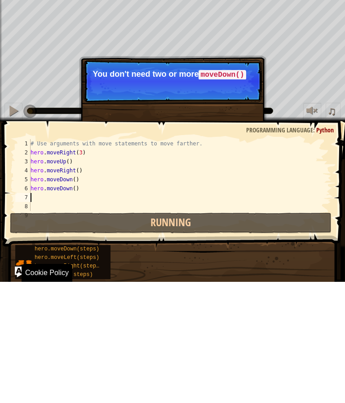
click at [89, 334] on button "Running" at bounding box center [170, 344] width 321 height 21
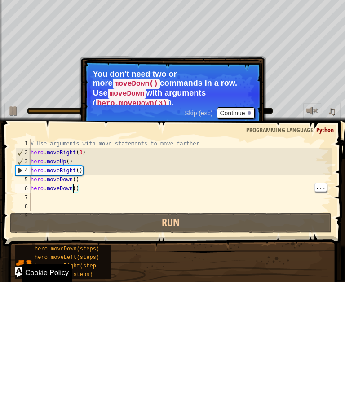
click at [84, 260] on div "# Use arguments with move statements to move farther. hero . moveRight ( 3 ) he…" at bounding box center [180, 305] width 303 height 90
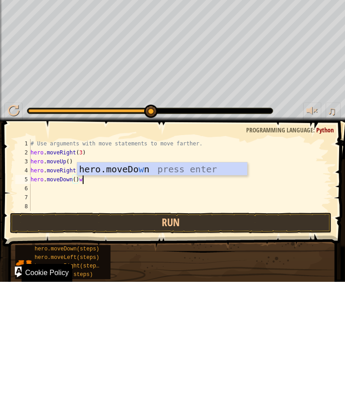
scroll to position [9, 12]
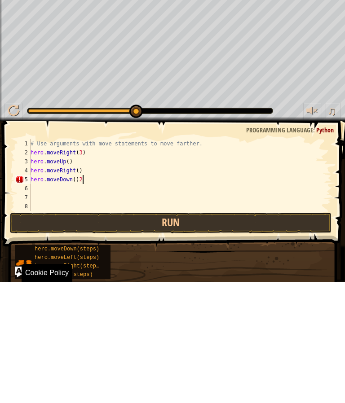
click at [136, 334] on button "Run" at bounding box center [170, 344] width 321 height 21
click at [261, 334] on button "Run" at bounding box center [170, 344] width 321 height 21
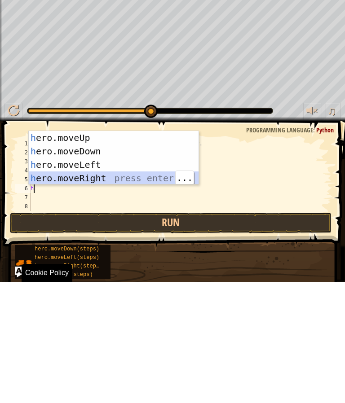
click at [119, 252] on div "h ero.moveUp press enter h ero.moveDown press enter h ero.moveLeft press enter …" at bounding box center [114, 292] width 170 height 81
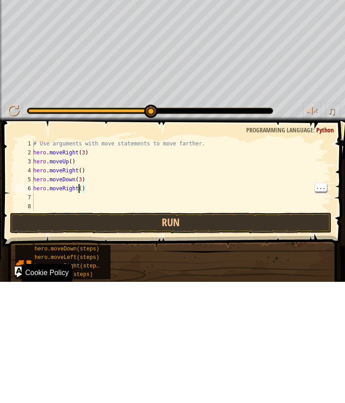
click at [79, 260] on div "# Use arguments with move statements to move farther. hero . moveRight ( 3 ) he…" at bounding box center [181, 305] width 300 height 90
click at [83, 260] on div "# Use arguments with move statements to move farther. hero . moveRight ( 3 ) he…" at bounding box center [181, 305] width 300 height 90
click at [225, 334] on button "Run" at bounding box center [170, 344] width 321 height 21
type textarea "abcde fg"
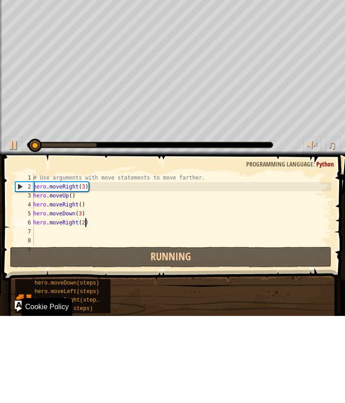
scroll to position [0, 0]
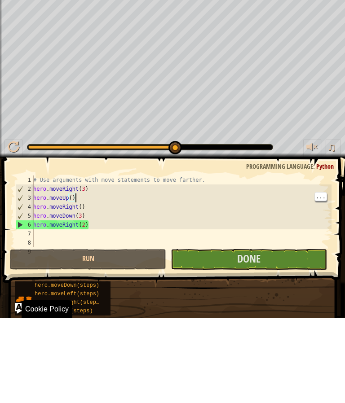
click at [195, 334] on button "Done" at bounding box center [249, 344] width 156 height 21
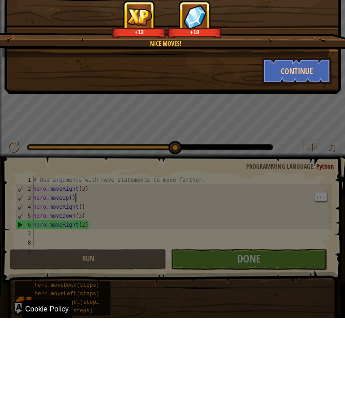
click at [281, 142] on button "Continue" at bounding box center [297, 155] width 70 height 27
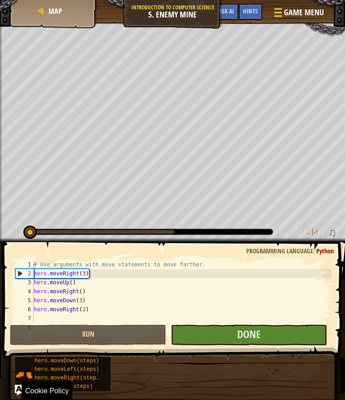
click at [92, 345] on button "Run" at bounding box center [88, 335] width 156 height 21
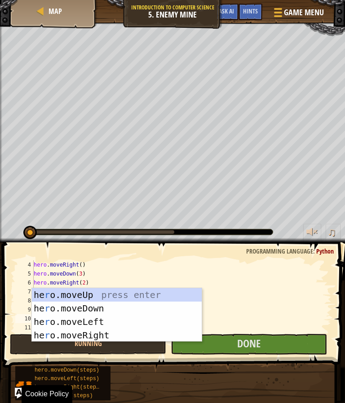
type textarea "abcde fg"
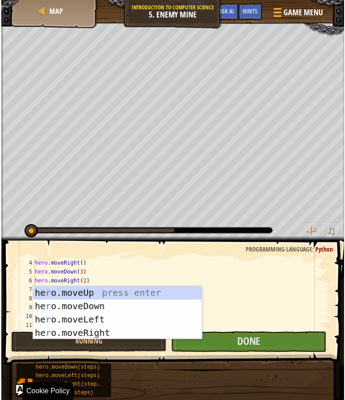
scroll to position [27, 0]
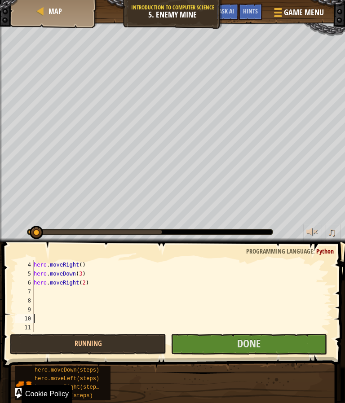
click at [205, 248] on span at bounding box center [174, 292] width 349 height 152
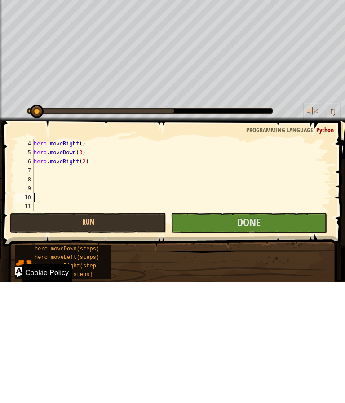
click at [272, 334] on button "Done" at bounding box center [249, 344] width 156 height 21
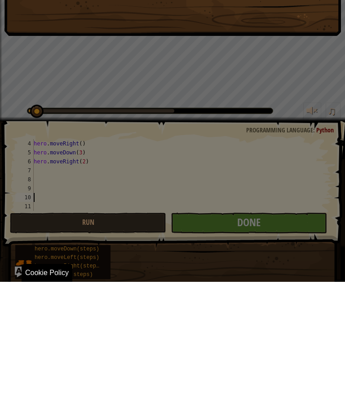
click at [269, 225] on div at bounding box center [172, 201] width 345 height 403
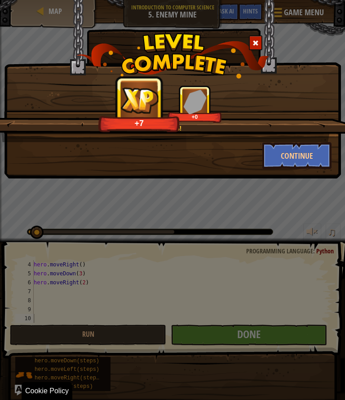
click at [295, 154] on button "Continue" at bounding box center [297, 155] width 70 height 27
